Goal: Navigation & Orientation: Find specific page/section

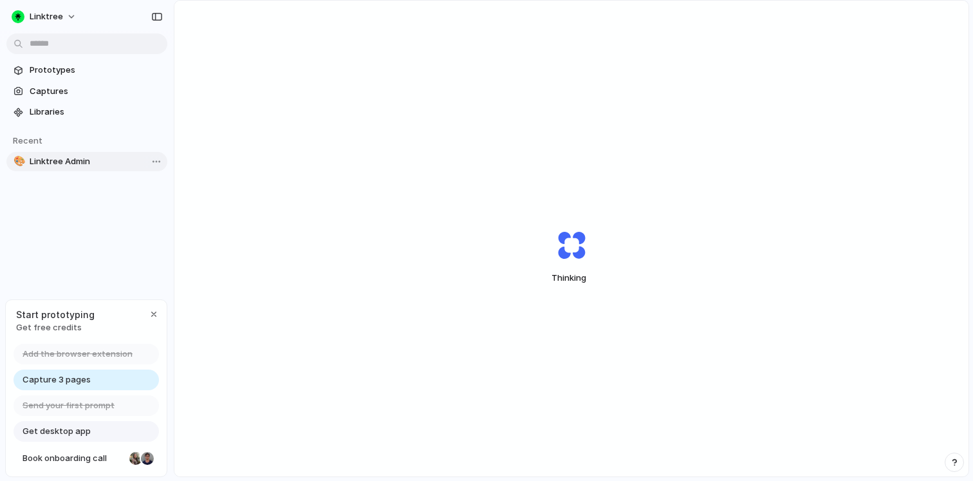
click at [44, 160] on span "Linktree Admin" at bounding box center [96, 161] width 133 height 13
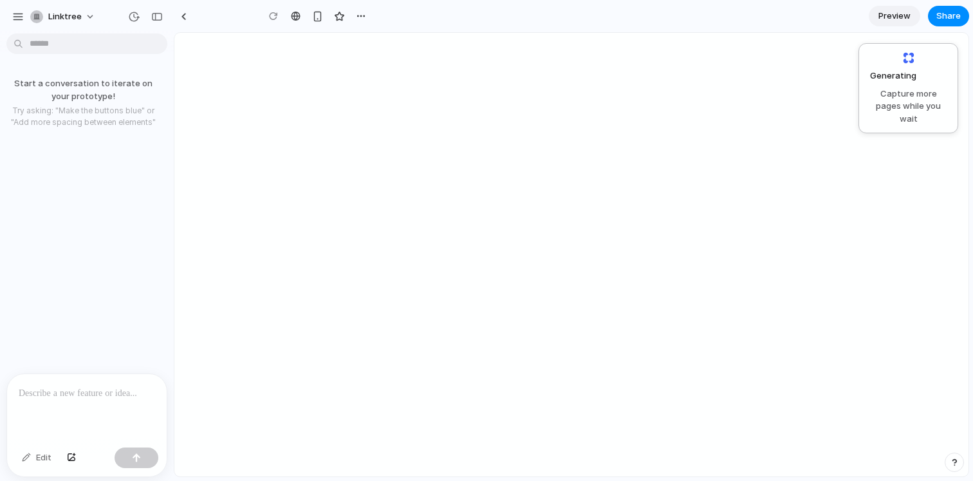
type input "**********"
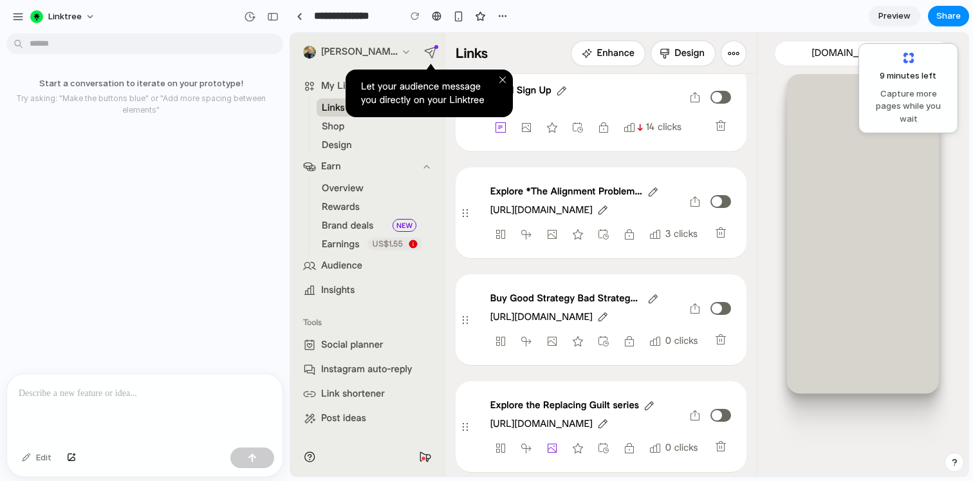
scroll to position [576, 0]
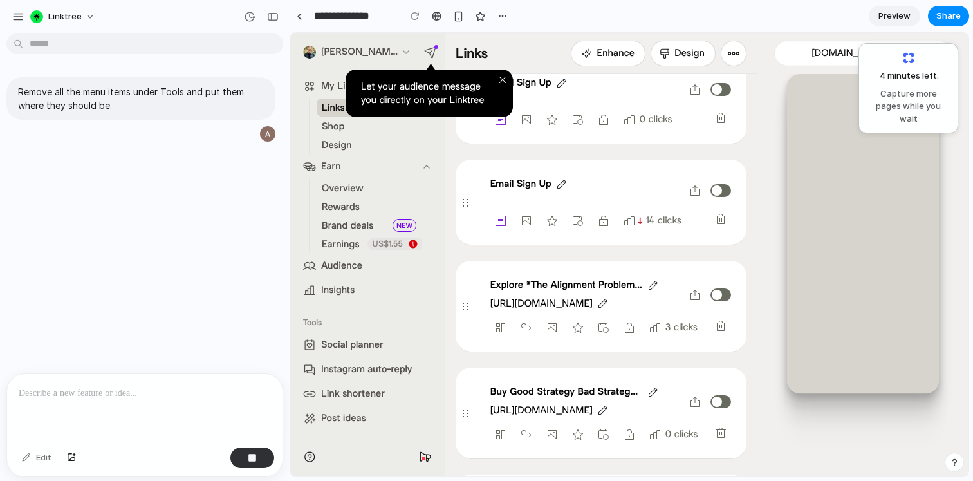
click at [503, 80] on icon "Close tooltip" at bounding box center [502, 80] width 10 height 10
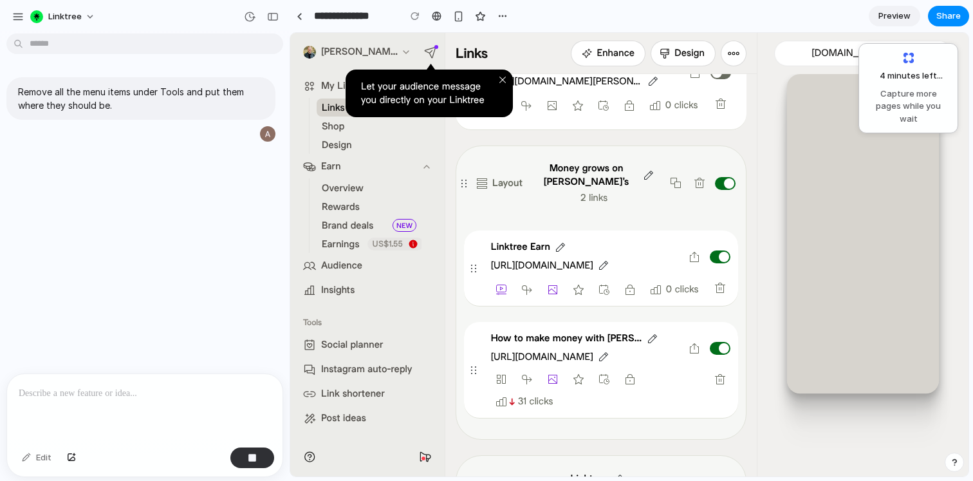
scroll to position [1338, 0]
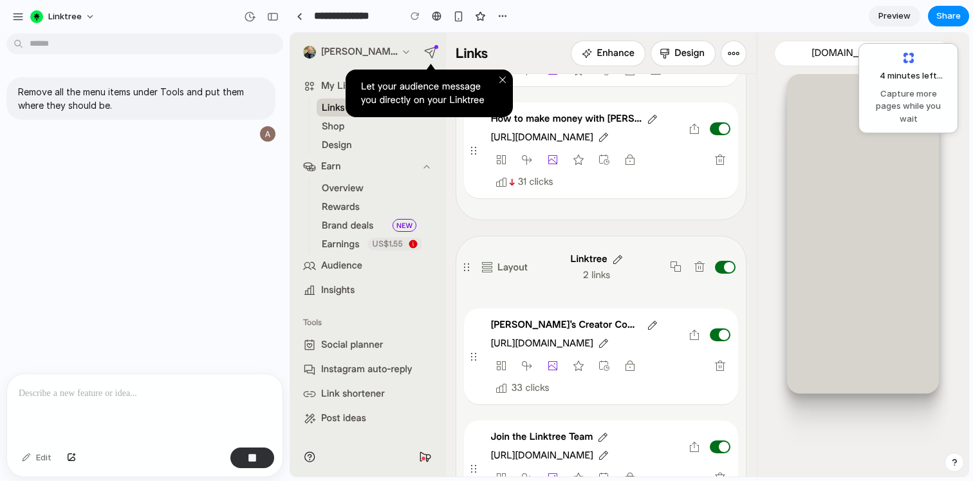
click at [306, 24] on div at bounding box center [298, 15] width 19 height 19
click at [299, 20] on link at bounding box center [298, 15] width 19 height 19
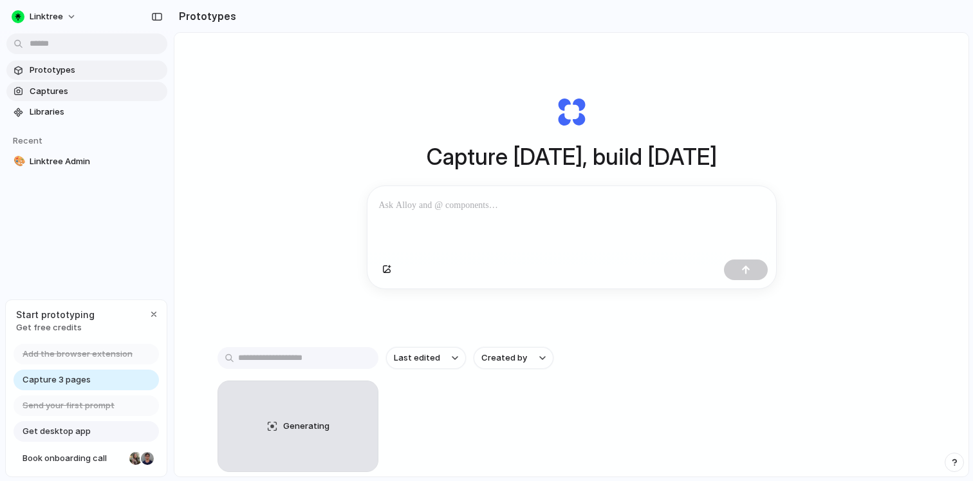
click at [53, 96] on span "Captures" at bounding box center [96, 91] width 133 height 13
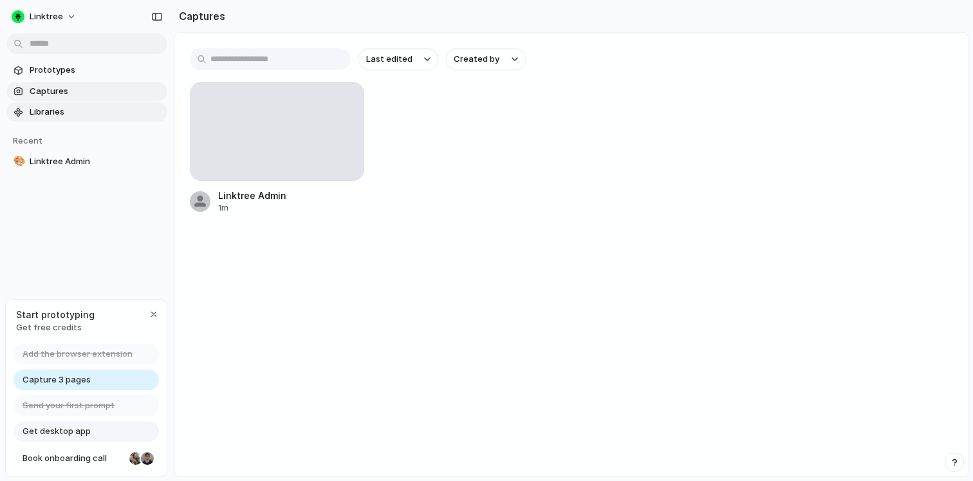
click at [66, 116] on span "Libraries" at bounding box center [96, 112] width 133 height 13
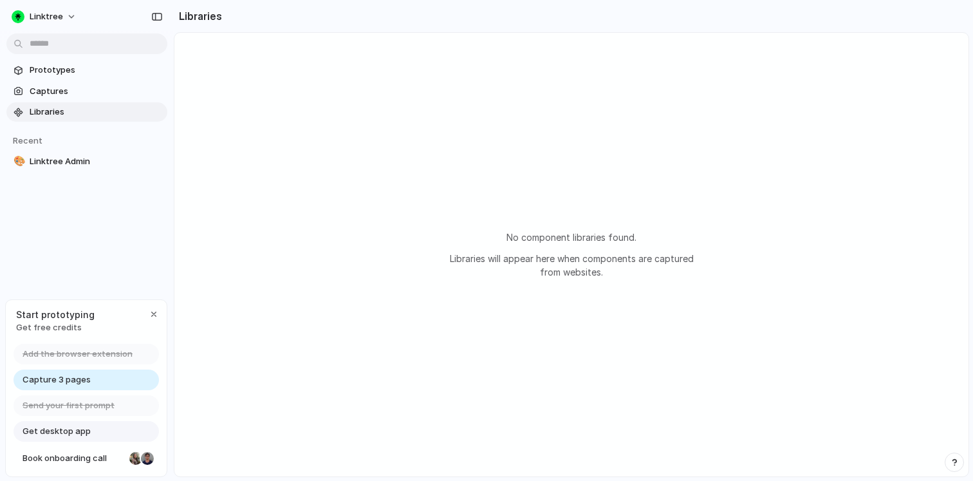
click at [74, 427] on span "Get desktop app" at bounding box center [57, 431] width 68 height 13
